Goal: Information Seeking & Learning: Learn about a topic

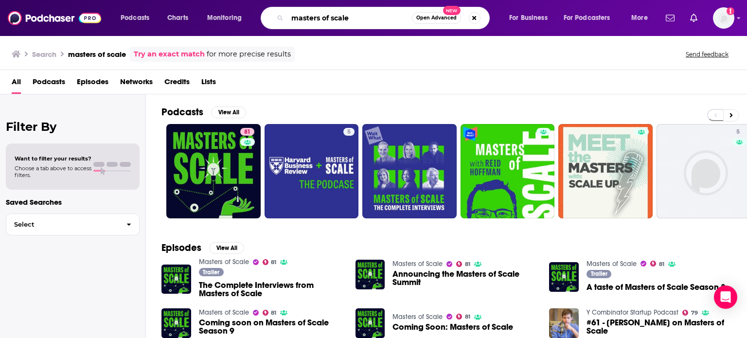
drag, startPoint x: 360, startPoint y: 21, endPoint x: 254, endPoint y: 29, distance: 106.3
click at [254, 29] on div "Podcasts Charts Monitoring masters of scale Open Advanced New For Business For …" at bounding box center [385, 18] width 543 height 22
type input "service based business society"
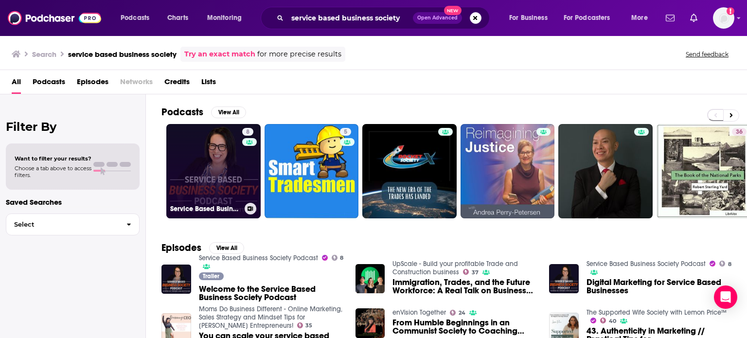
click at [217, 196] on link "8 Service Based Business Society Podcast" at bounding box center [213, 171] width 94 height 94
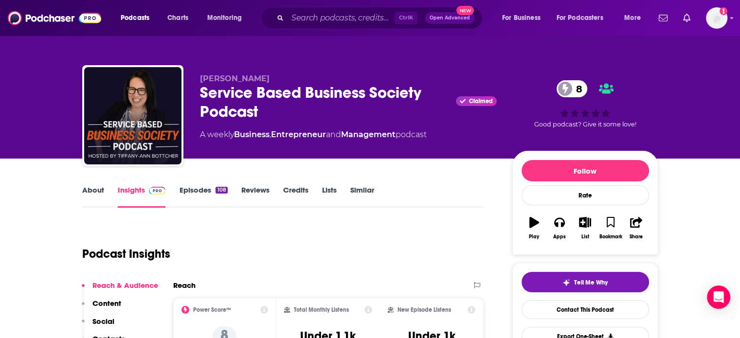
click at [202, 191] on link "Episodes 108" at bounding box center [203, 196] width 48 height 22
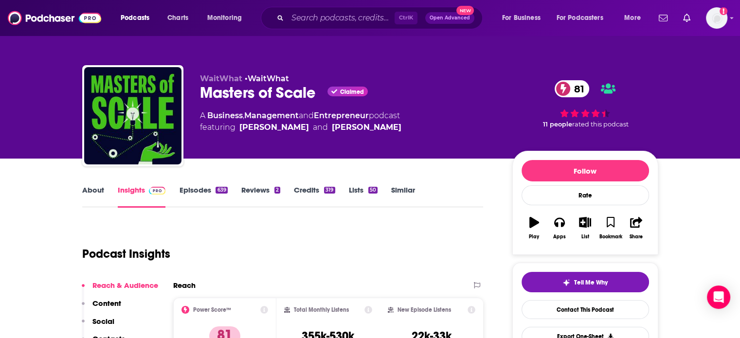
click at [103, 194] on link "About" at bounding box center [93, 196] width 22 height 22
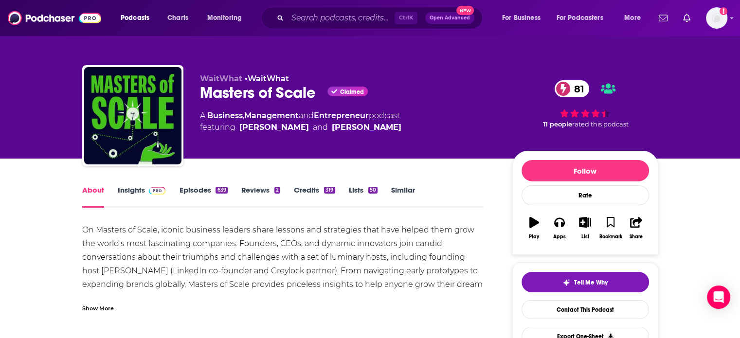
scroll to position [49, 0]
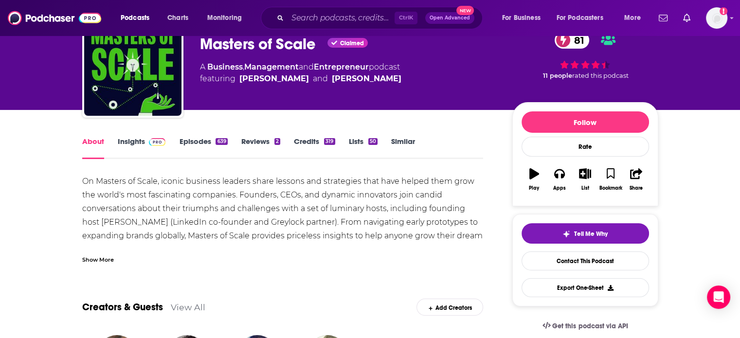
click at [112, 258] on div "Show More" at bounding box center [98, 258] width 32 height 9
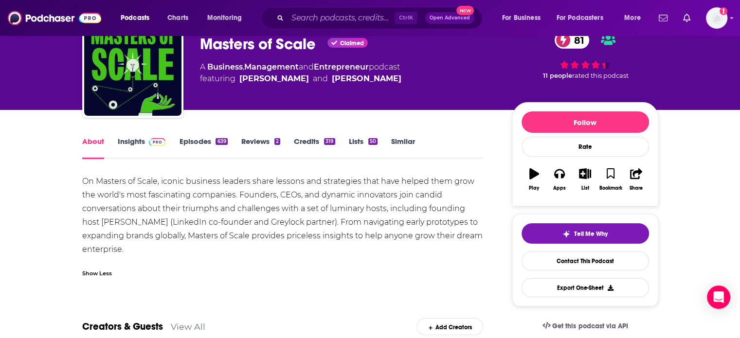
click at [126, 146] on link "Insights" at bounding box center [142, 148] width 48 height 22
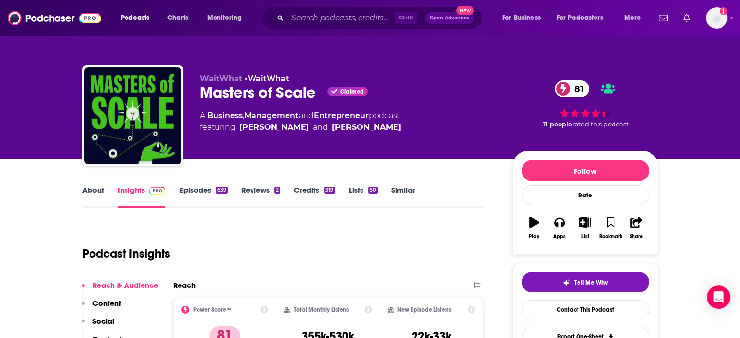
click at [202, 187] on link "Episodes 639" at bounding box center [203, 196] width 48 height 22
